Goal: Information Seeking & Learning: Learn about a topic

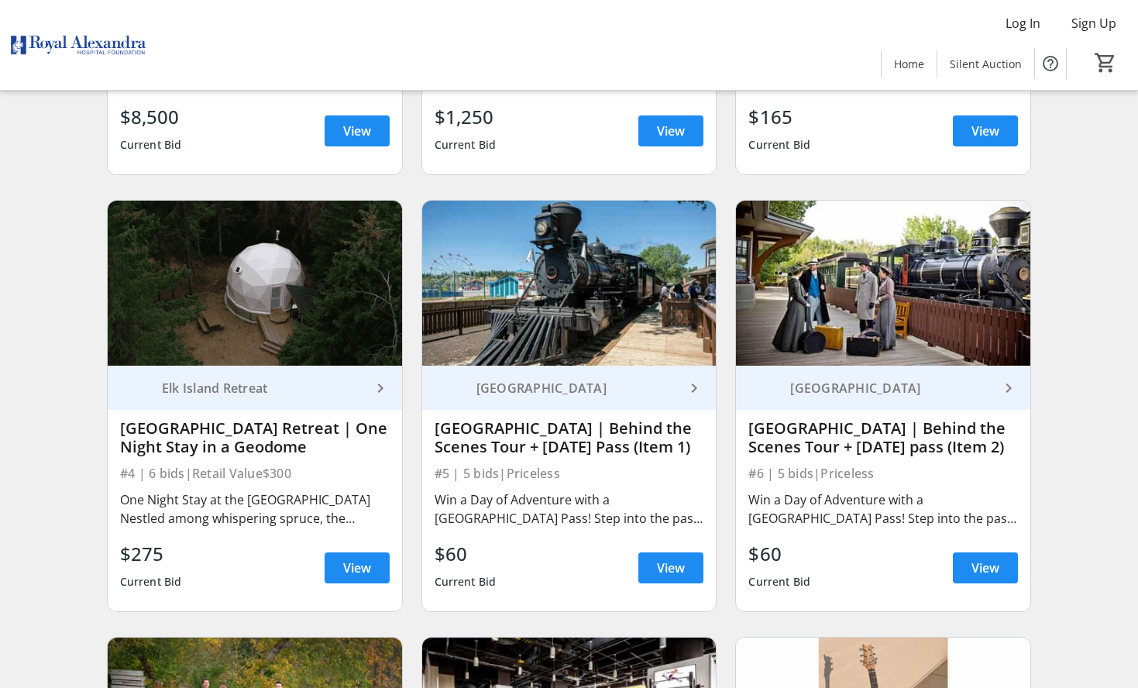
scroll to position [542, 0]
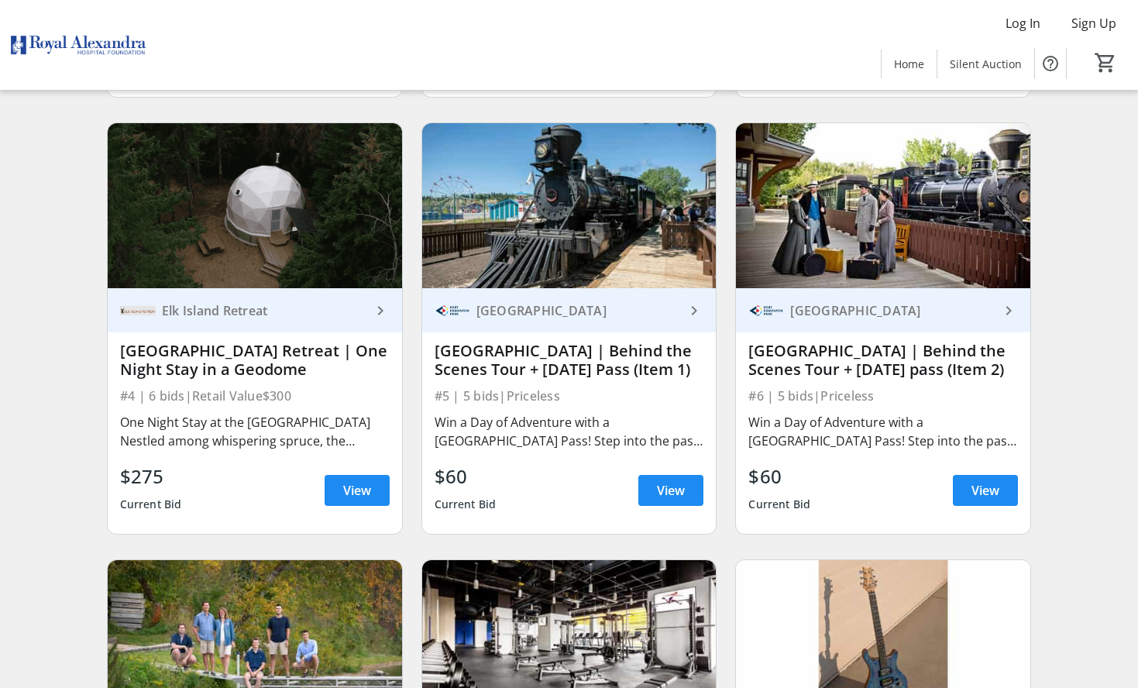
click at [506, 448] on div "Win a Day of Adventure with a [GEOGRAPHIC_DATA] Pass! Step into the past, exper…" at bounding box center [568, 431] width 269 height 37
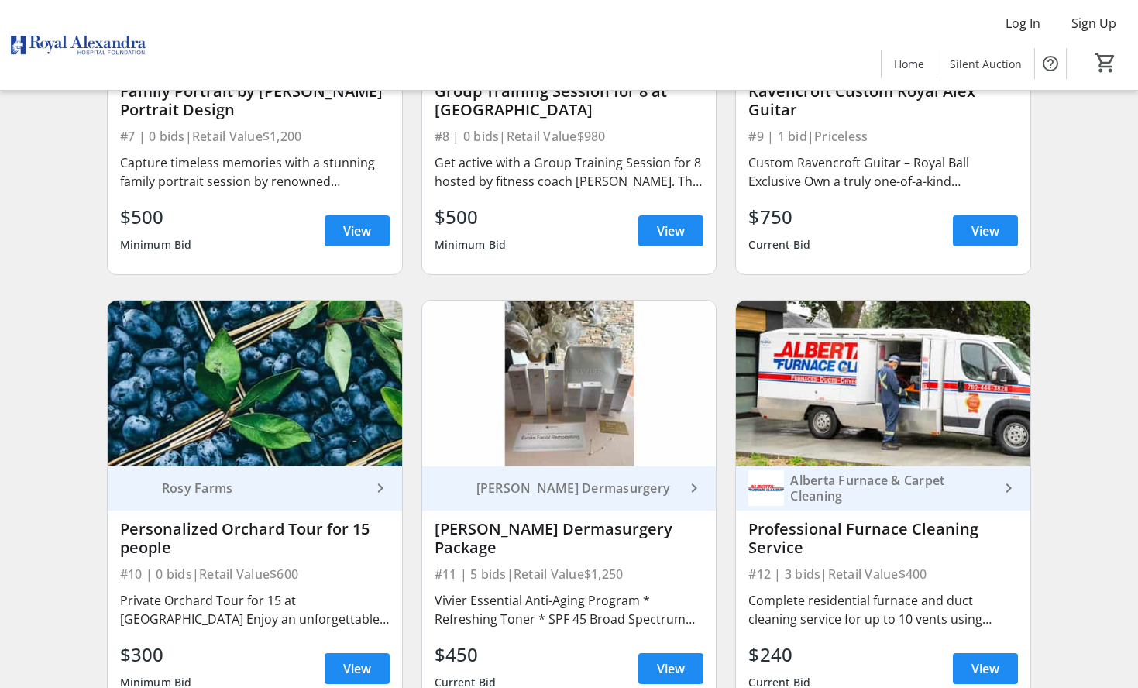
scroll to position [1316, 0]
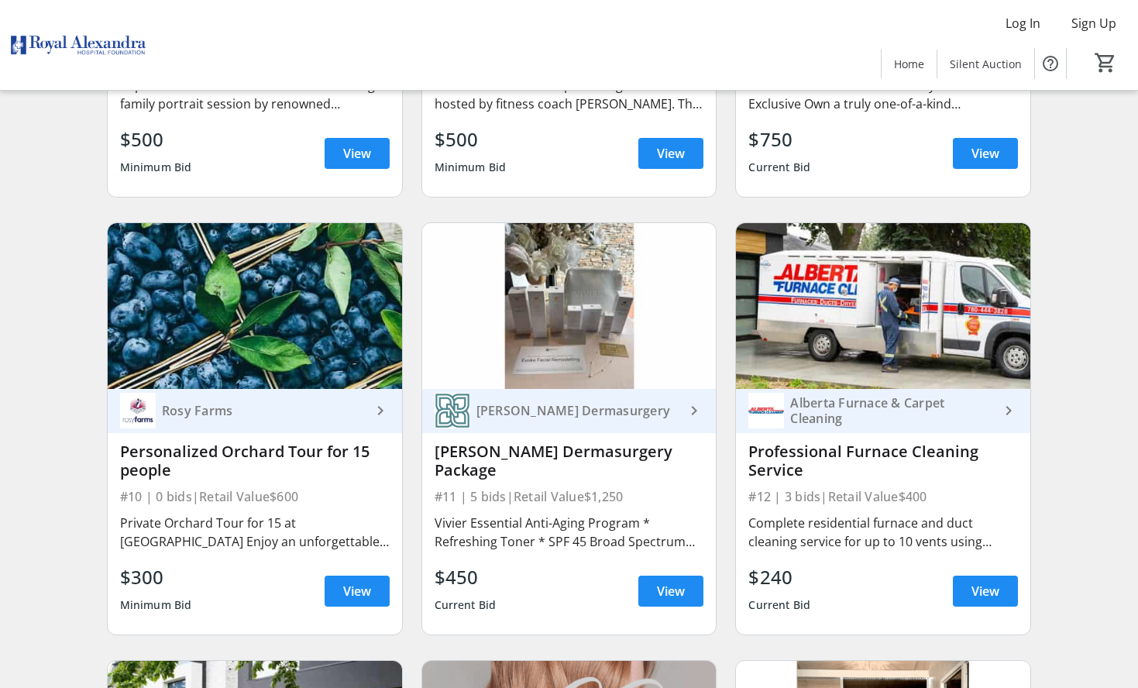
click at [582, 524] on div "Vivier Essential Anti-Aging Program * Refreshing Toner * SPF 45 Broad Spectrum …" at bounding box center [568, 531] width 269 height 37
click at [689, 418] on mat-icon "keyboard_arrow_right" at bounding box center [694, 410] width 19 height 19
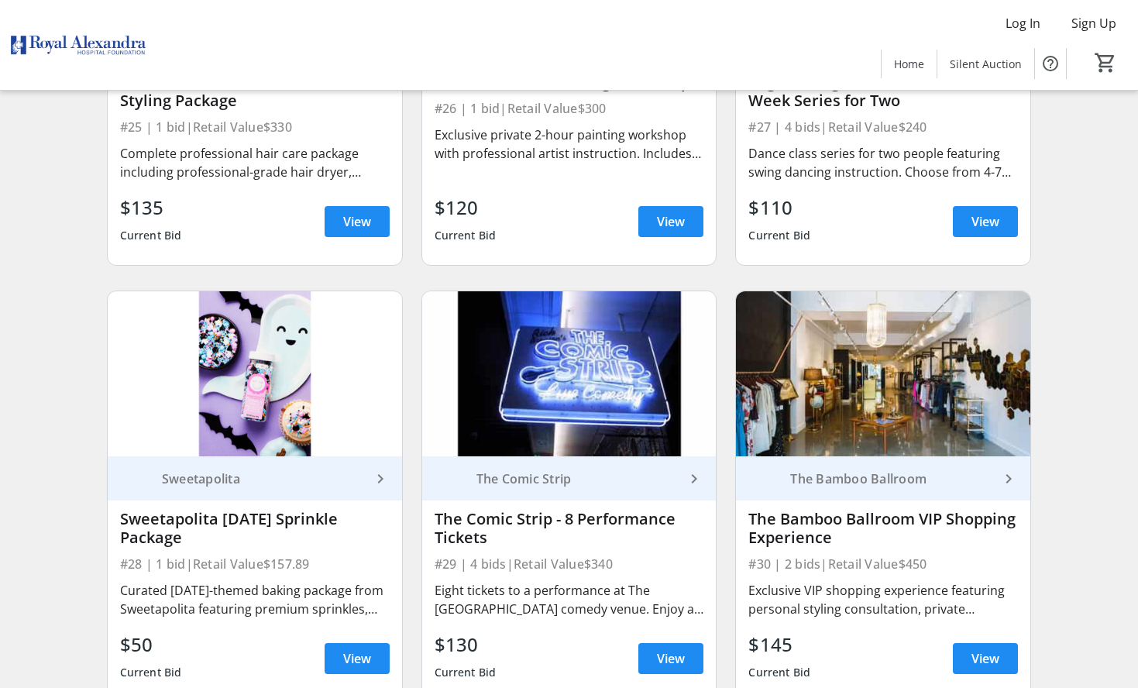
scroll to position [3949, 0]
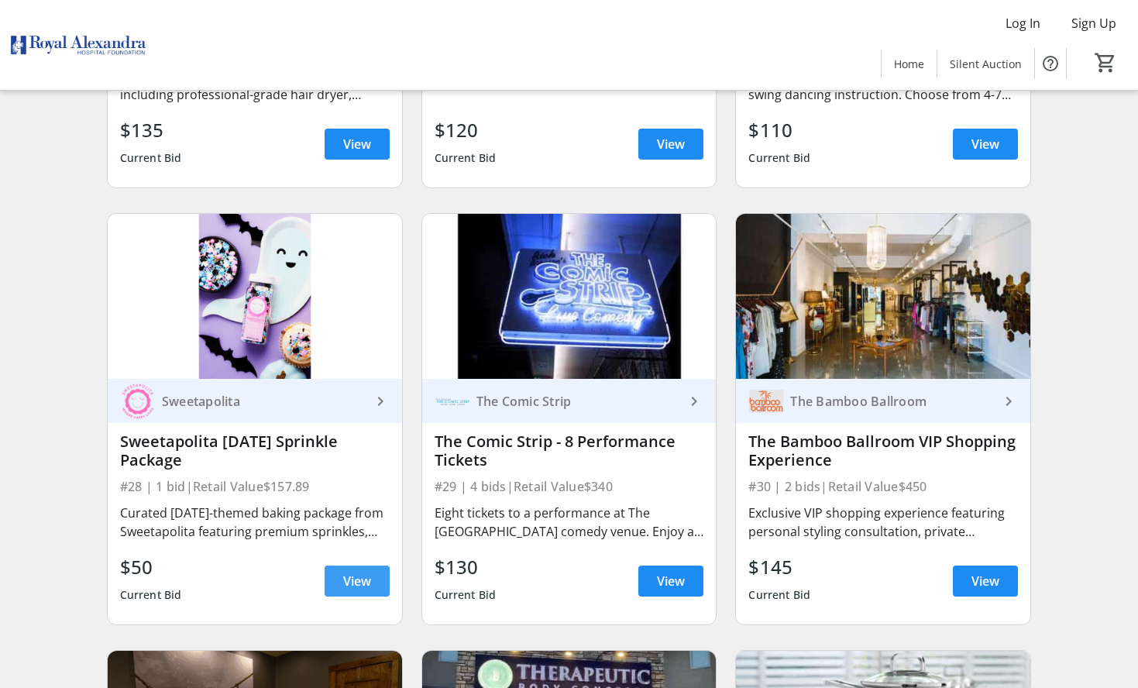
click at [362, 586] on span "View" at bounding box center [357, 581] width 28 height 19
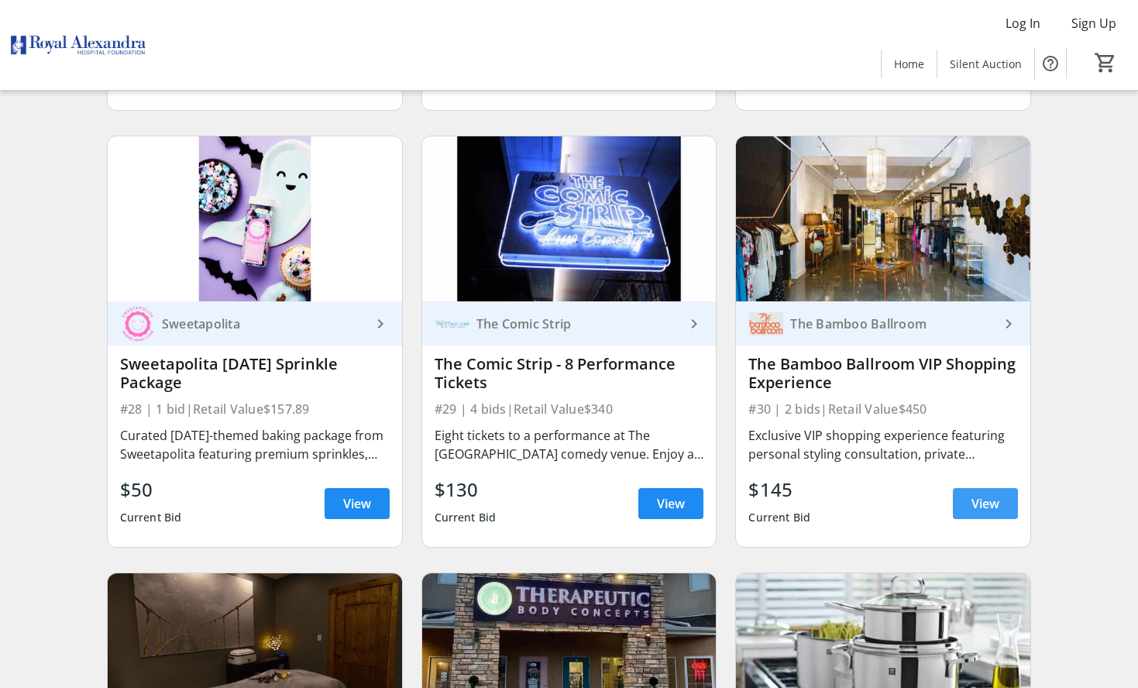
click at [990, 510] on span "View" at bounding box center [985, 503] width 28 height 19
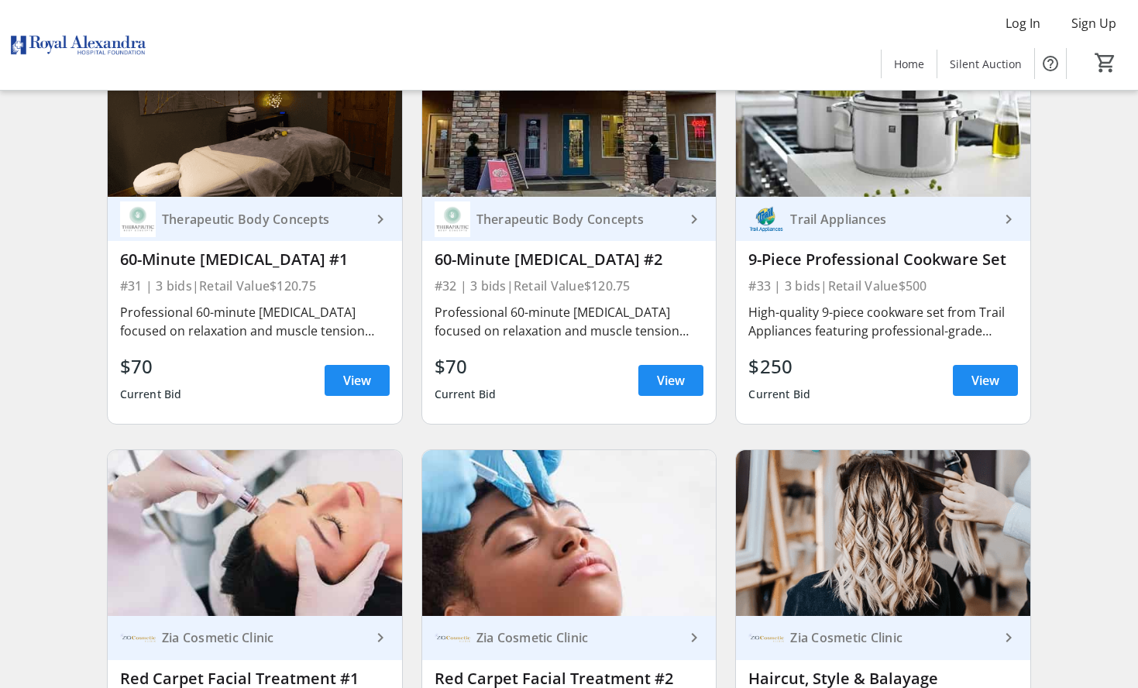
scroll to position [4491, 0]
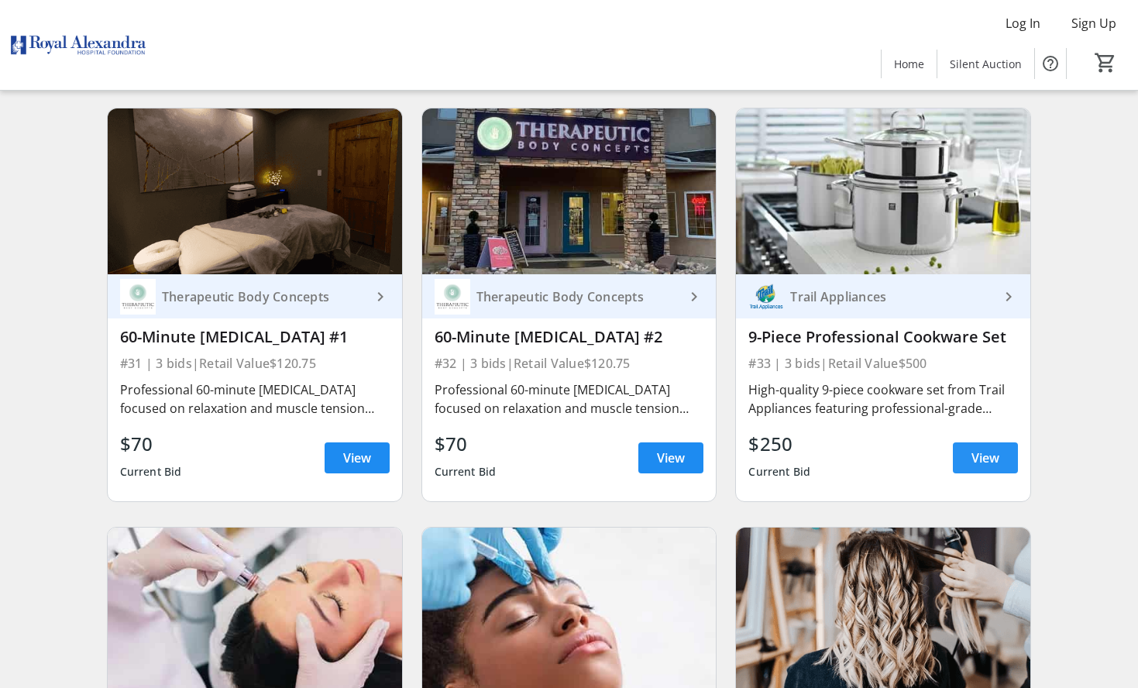
click at [982, 461] on span "View" at bounding box center [985, 457] width 28 height 19
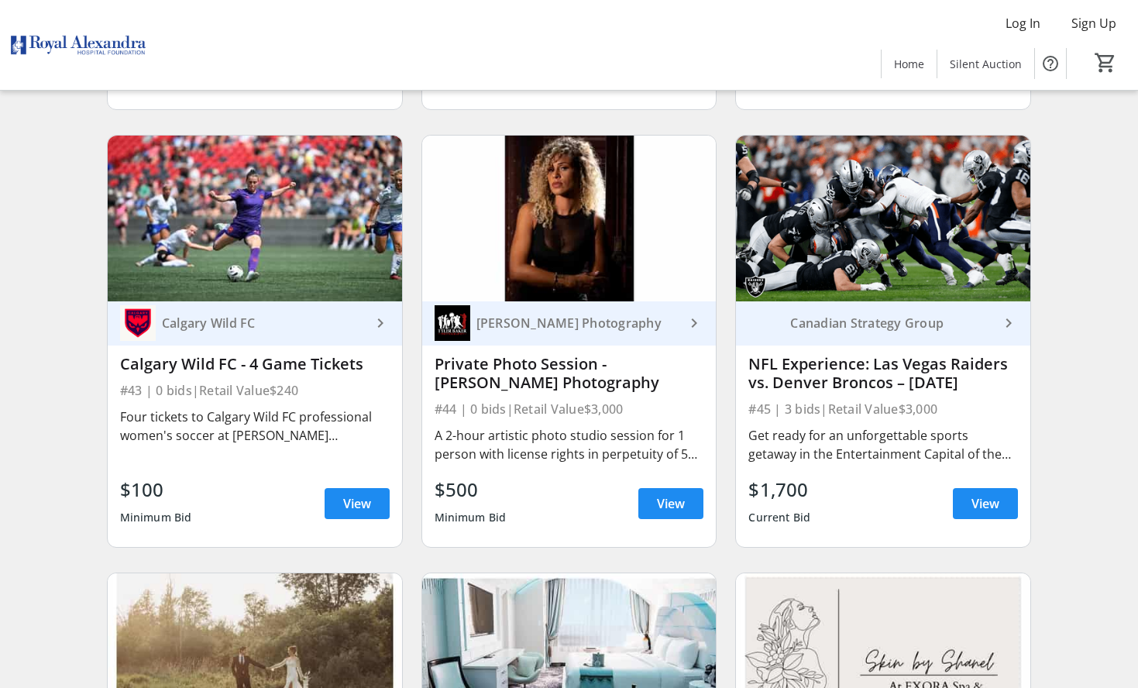
scroll to position [6273, 0]
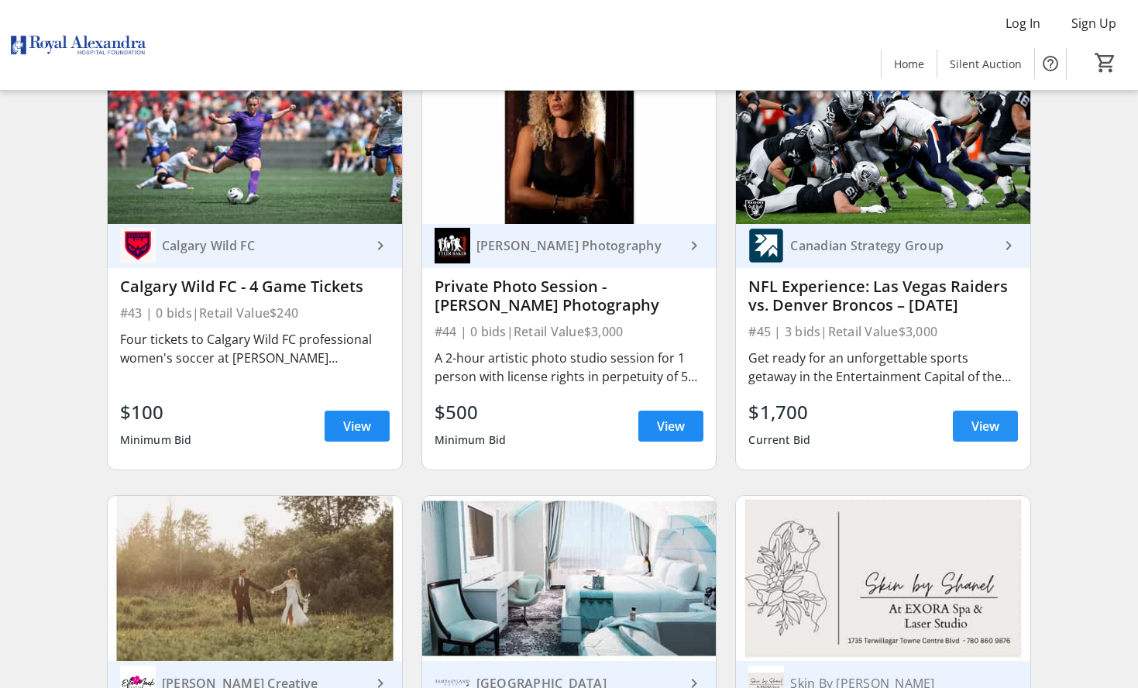
click at [980, 430] on span "View" at bounding box center [985, 426] width 28 height 19
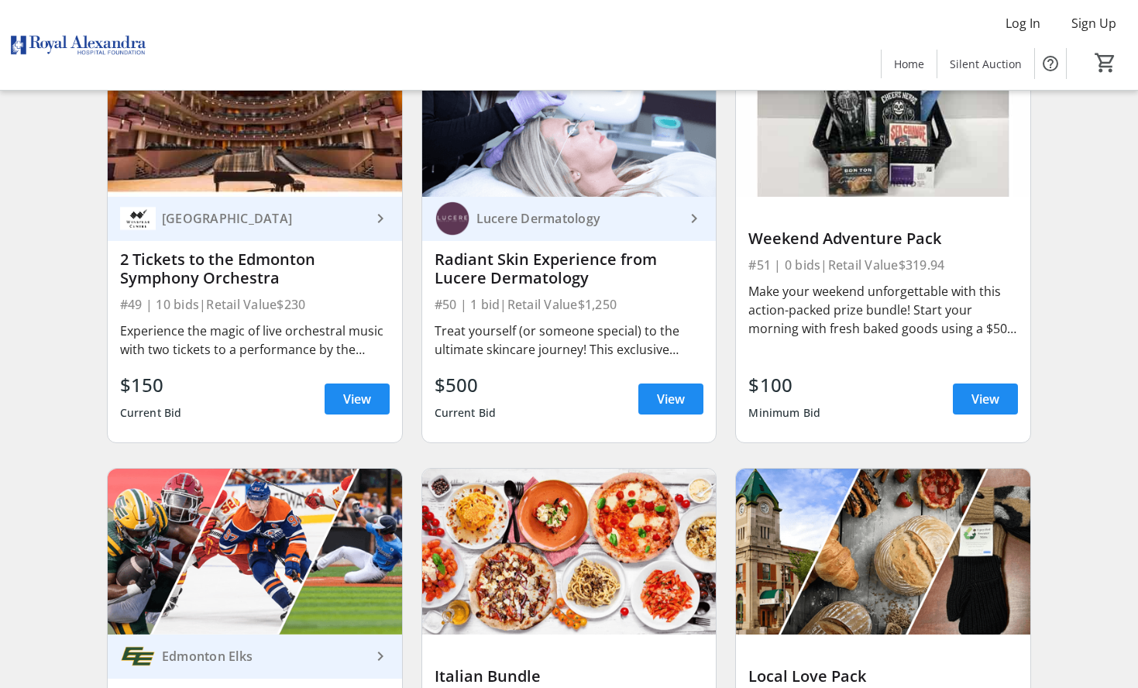
scroll to position [7202, 0]
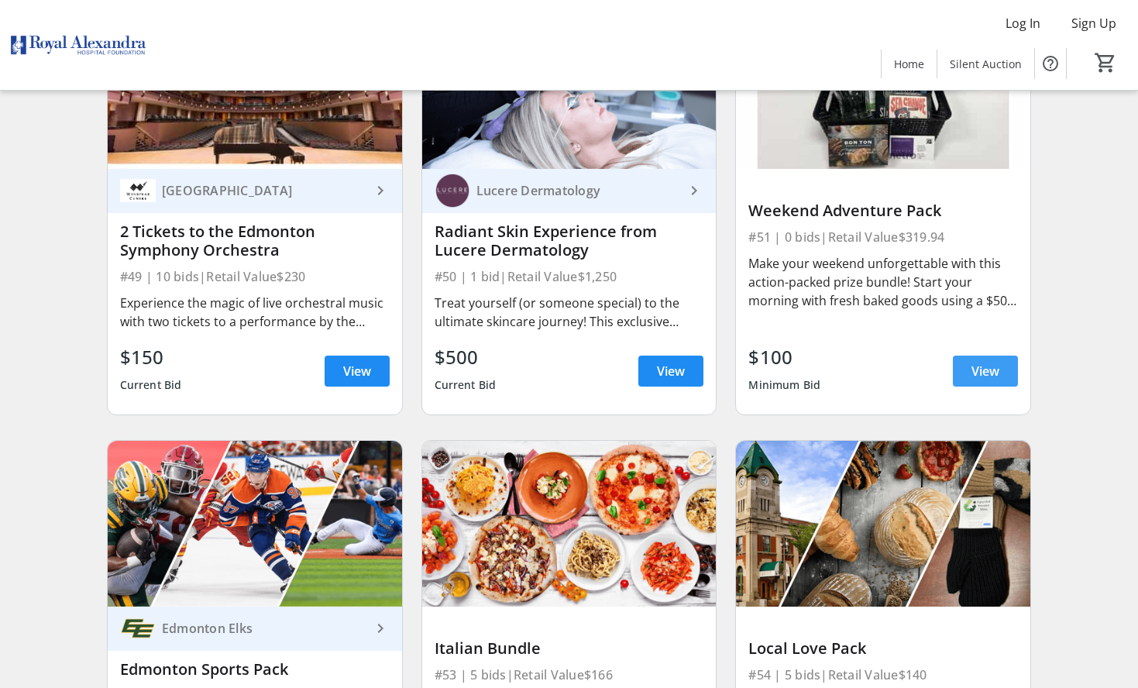
click at [987, 380] on span "View" at bounding box center [985, 371] width 28 height 19
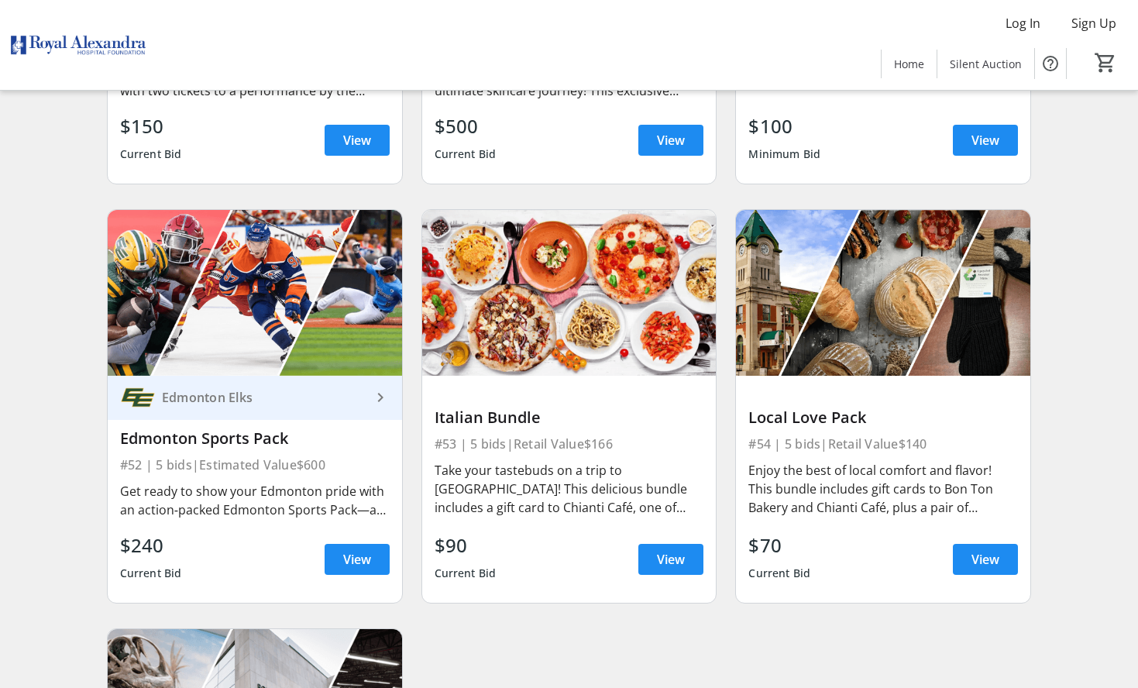
scroll to position [7434, 0]
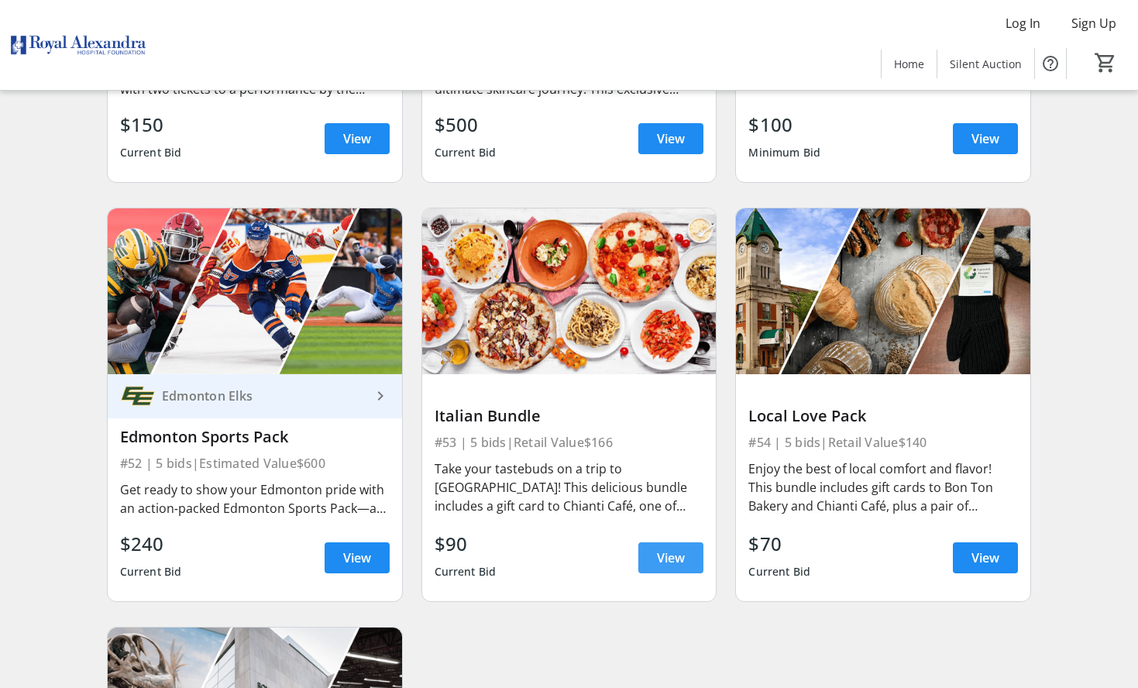
click at [674, 567] on span "View" at bounding box center [671, 557] width 28 height 19
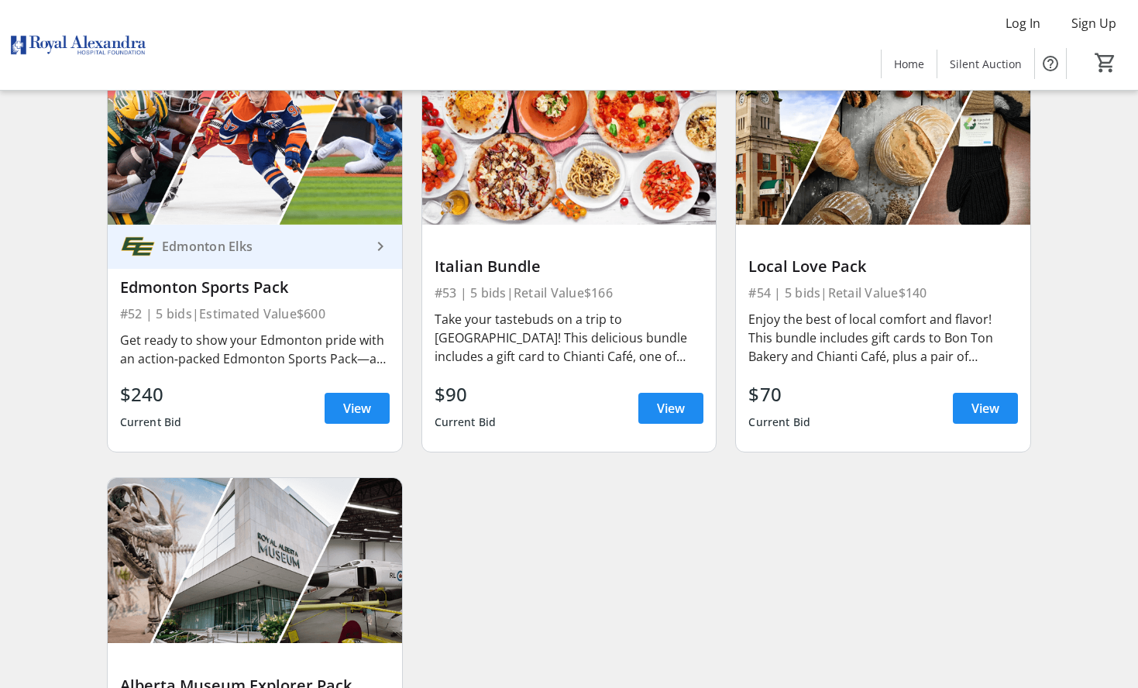
scroll to position [7589, 0]
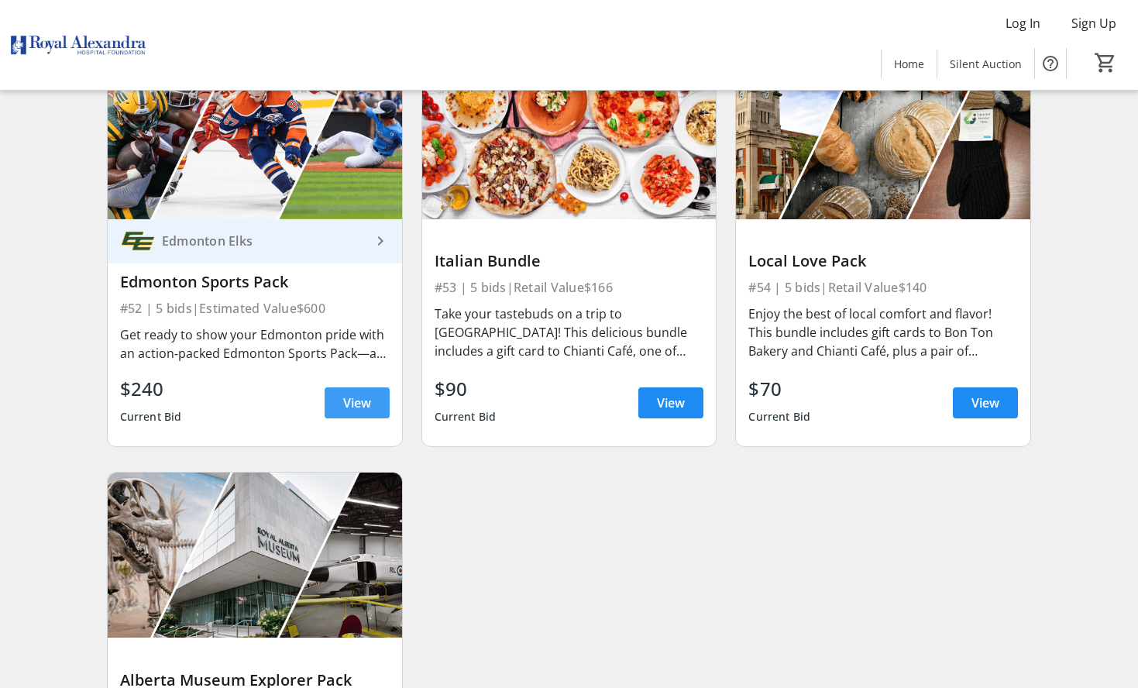
click at [358, 405] on span "View" at bounding box center [357, 402] width 28 height 19
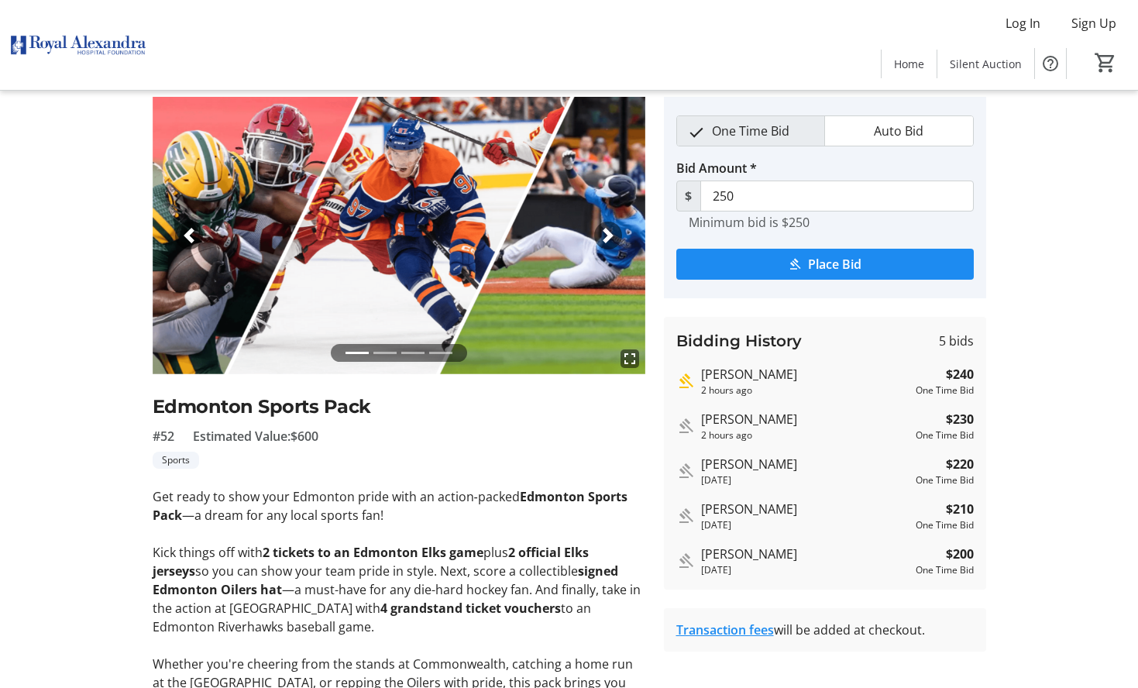
scroll to position [77, 0]
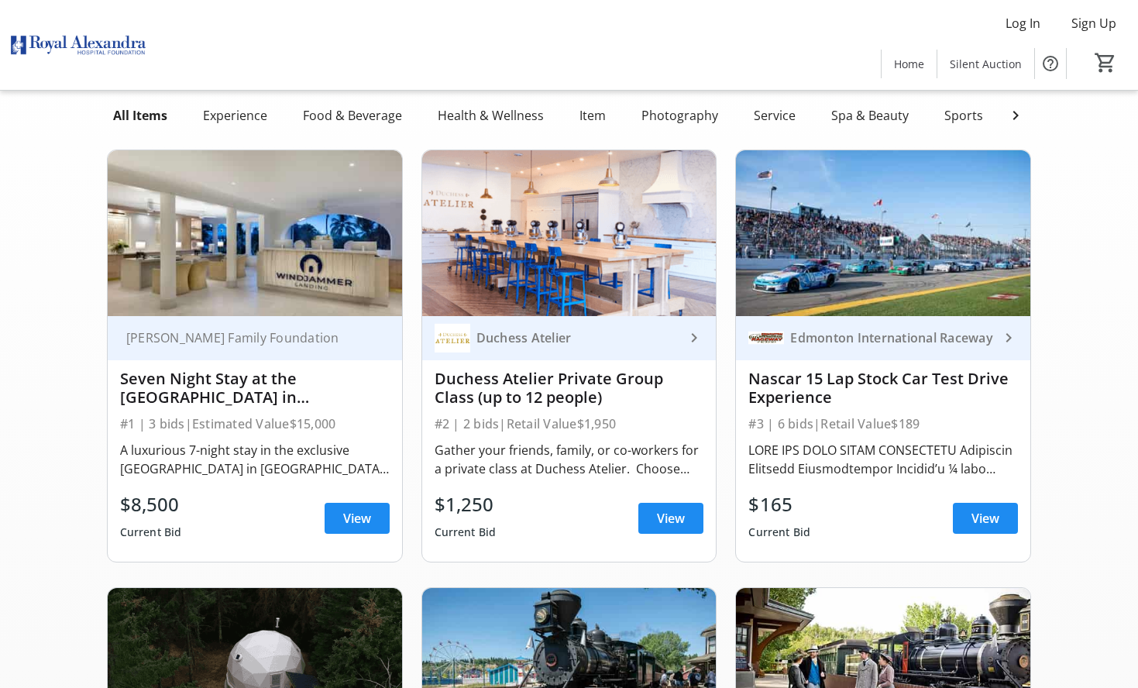
scroll to position [7589, 0]
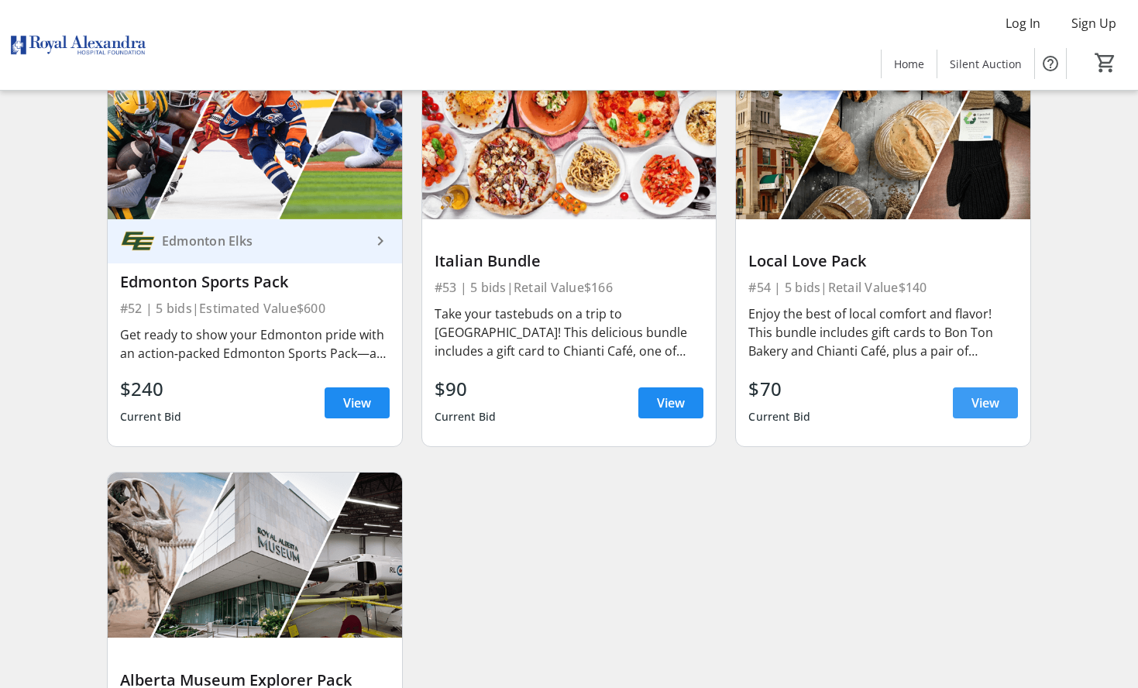
click at [1004, 403] on span at bounding box center [985, 402] width 65 height 37
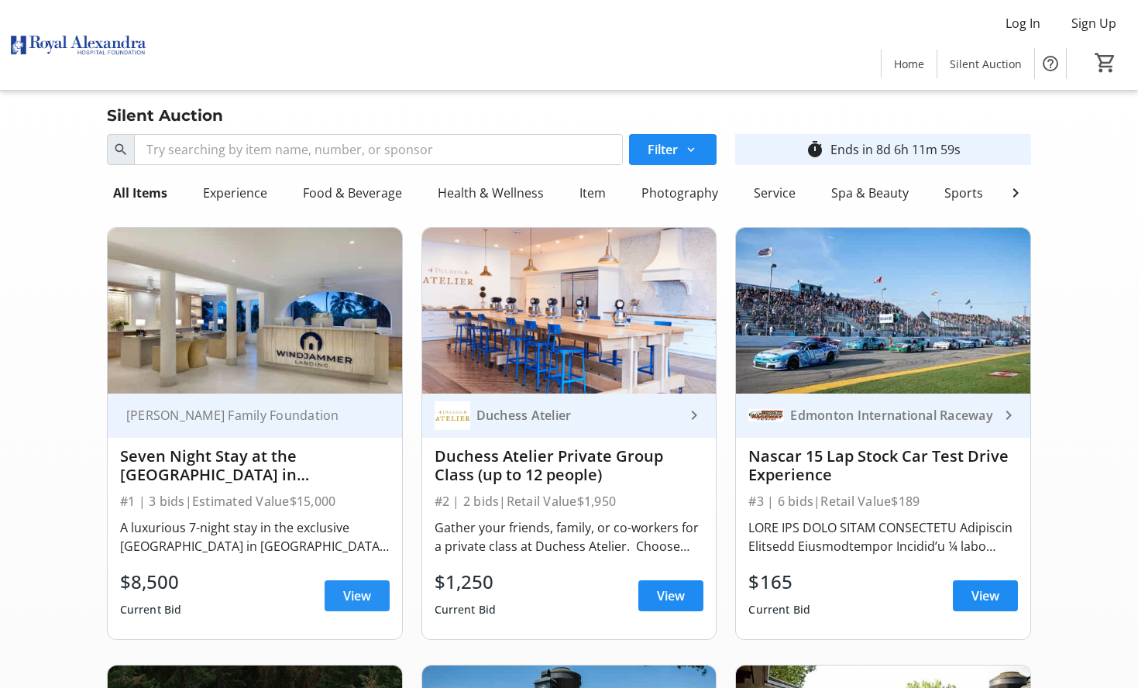
click at [348, 598] on span "View" at bounding box center [357, 595] width 28 height 19
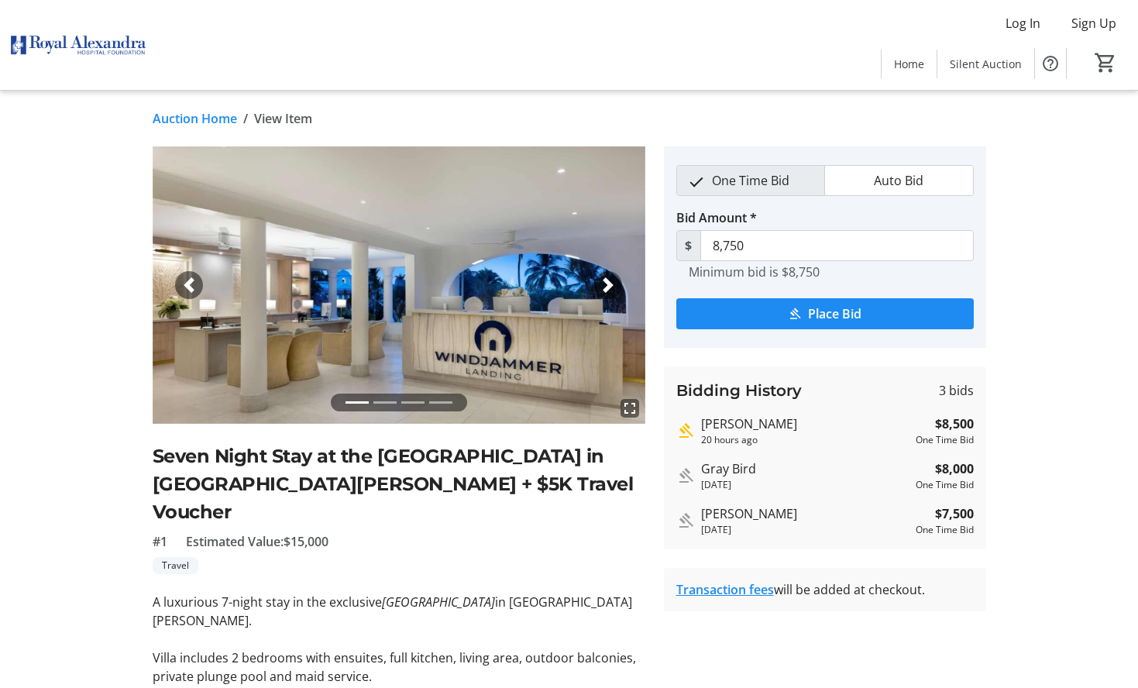
click at [613, 281] on span "button" at bounding box center [607, 284] width 15 height 15
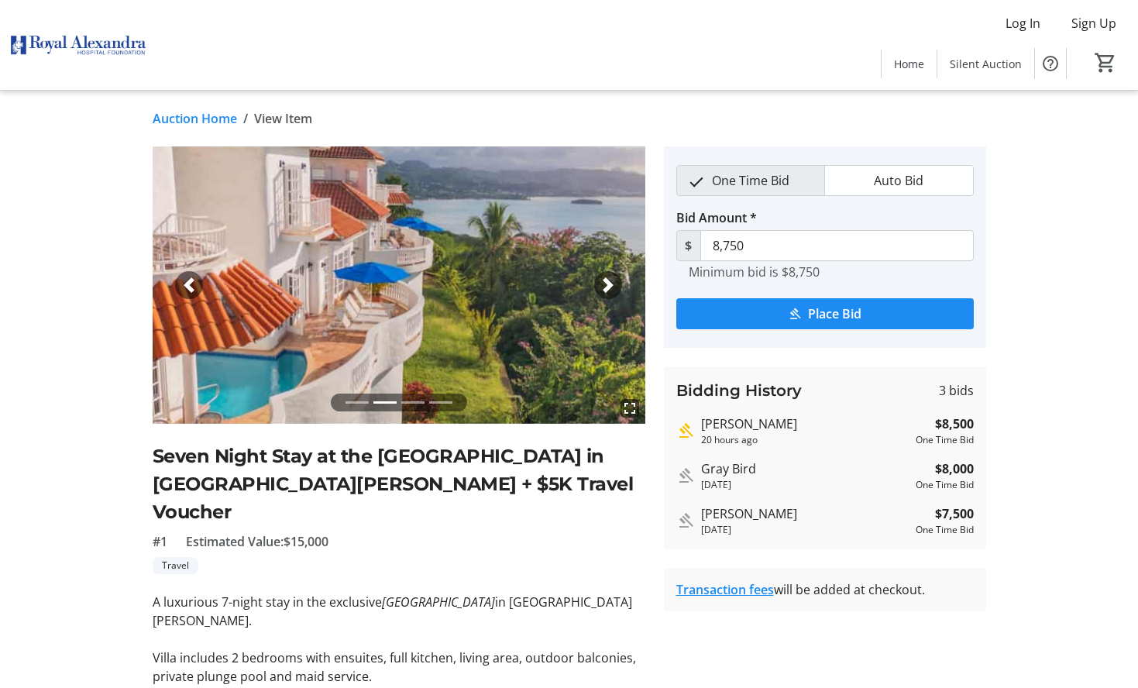
click at [613, 281] on span "button" at bounding box center [607, 284] width 15 height 15
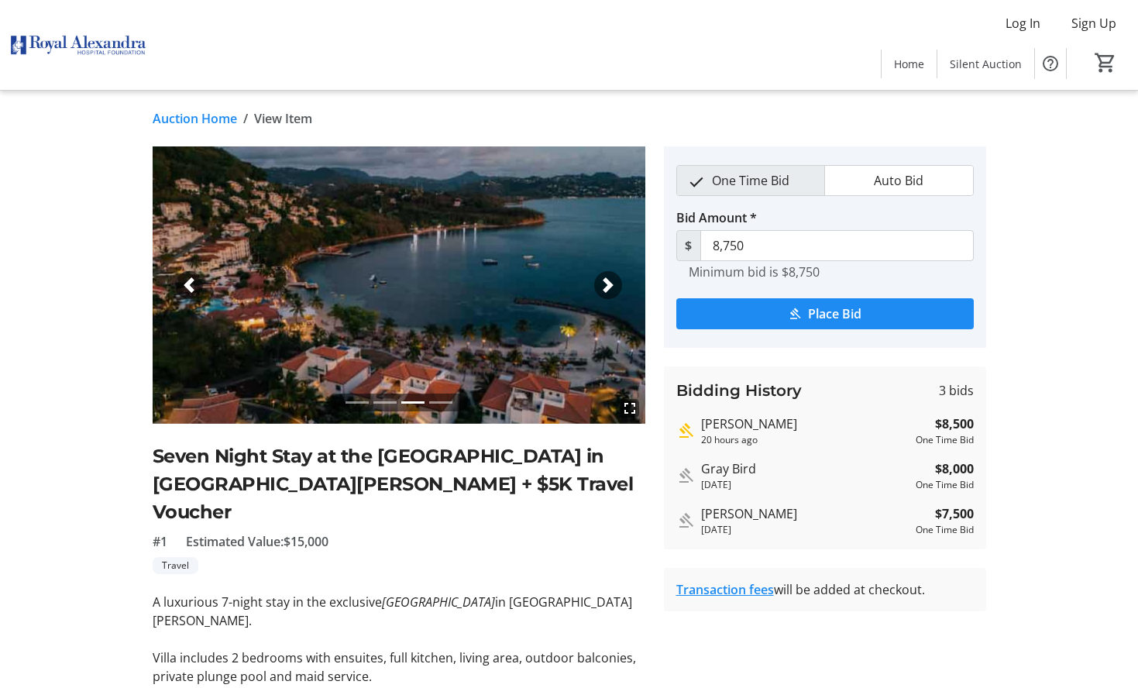
click at [613, 281] on span "button" at bounding box center [607, 284] width 15 height 15
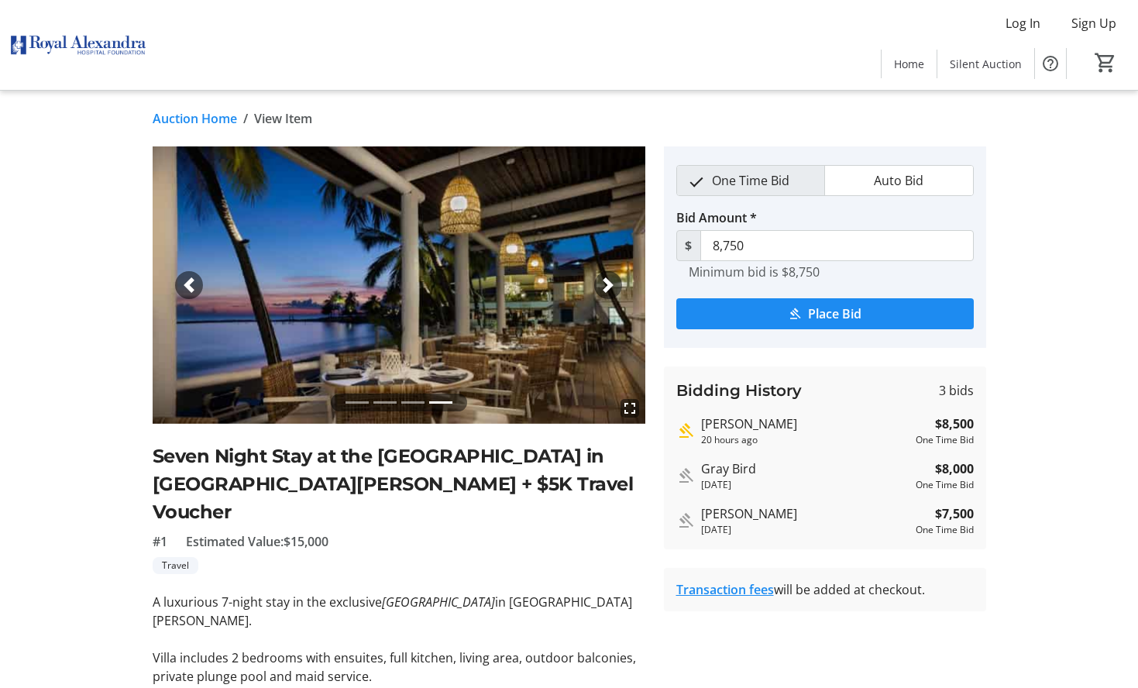
click at [613, 281] on span "button" at bounding box center [607, 284] width 15 height 15
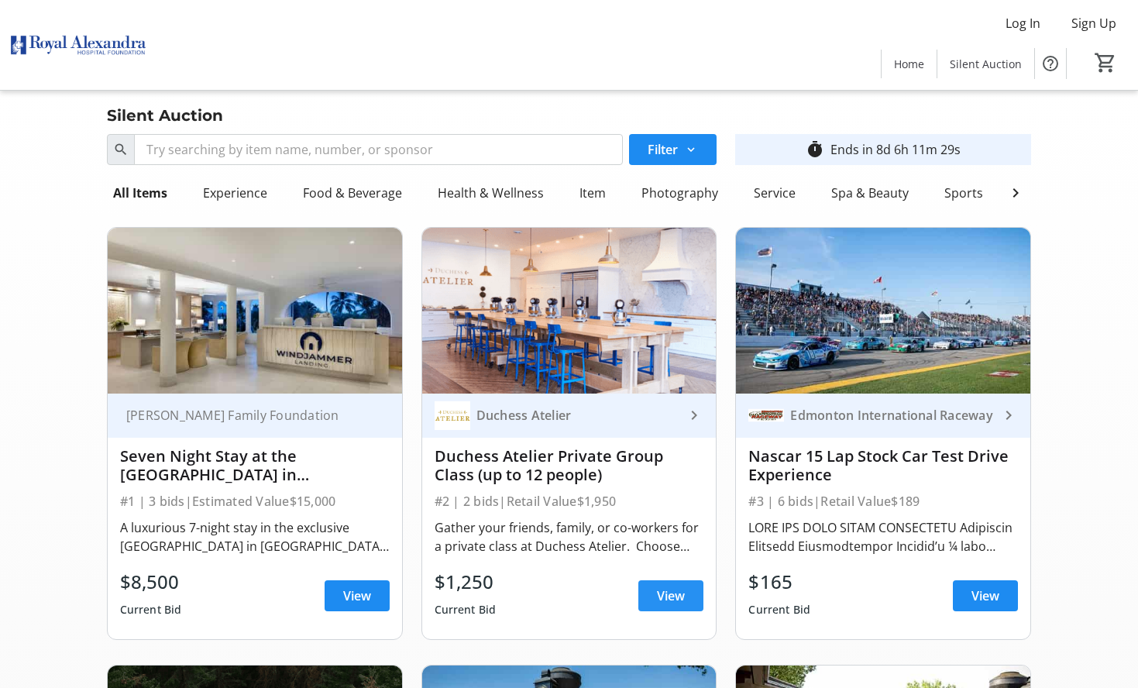
click at [664, 605] on span "View" at bounding box center [671, 595] width 28 height 19
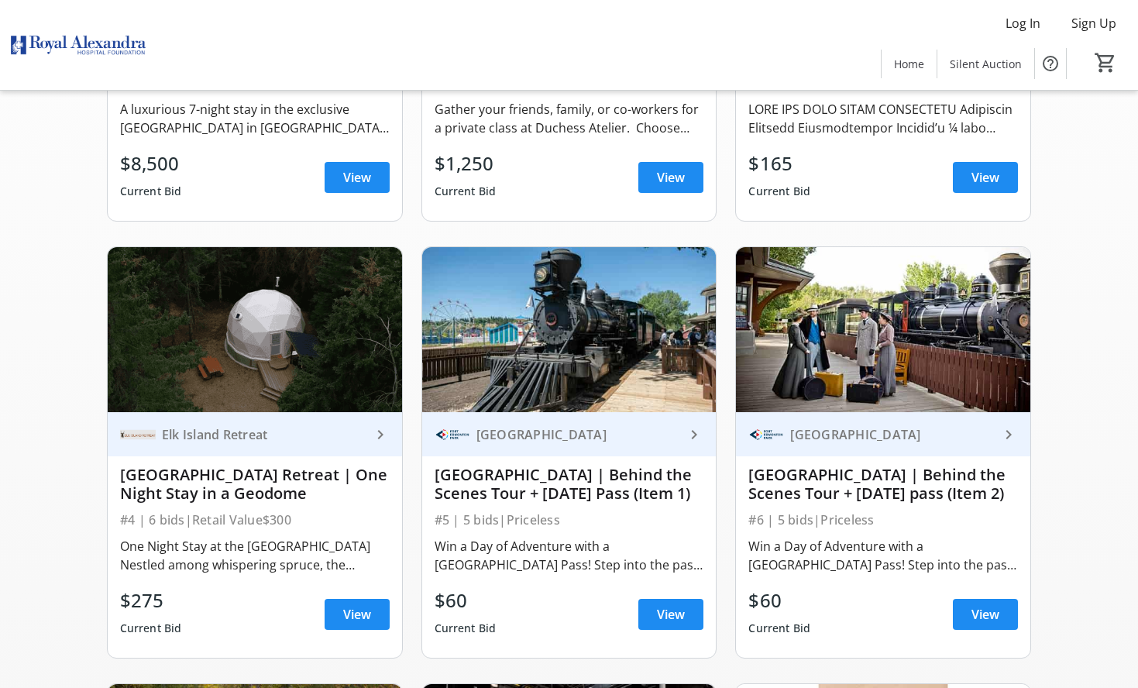
scroll to position [465, 0]
